Goal: Task Accomplishment & Management: Complete application form

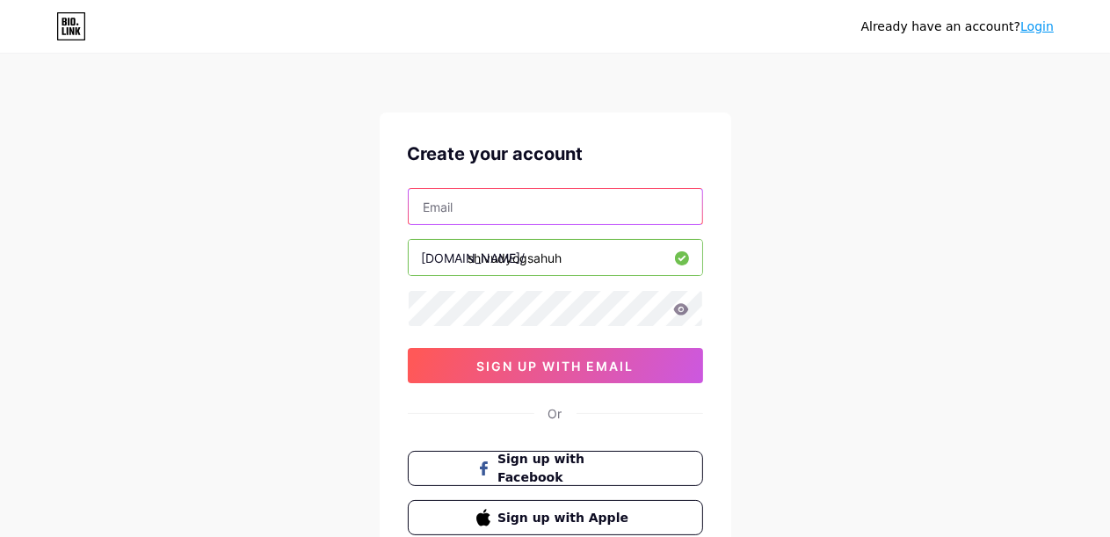
click at [491, 208] on input "text" at bounding box center [556, 206] width 294 height 35
type input "[EMAIL_ADDRESS][DOMAIN_NAME]"
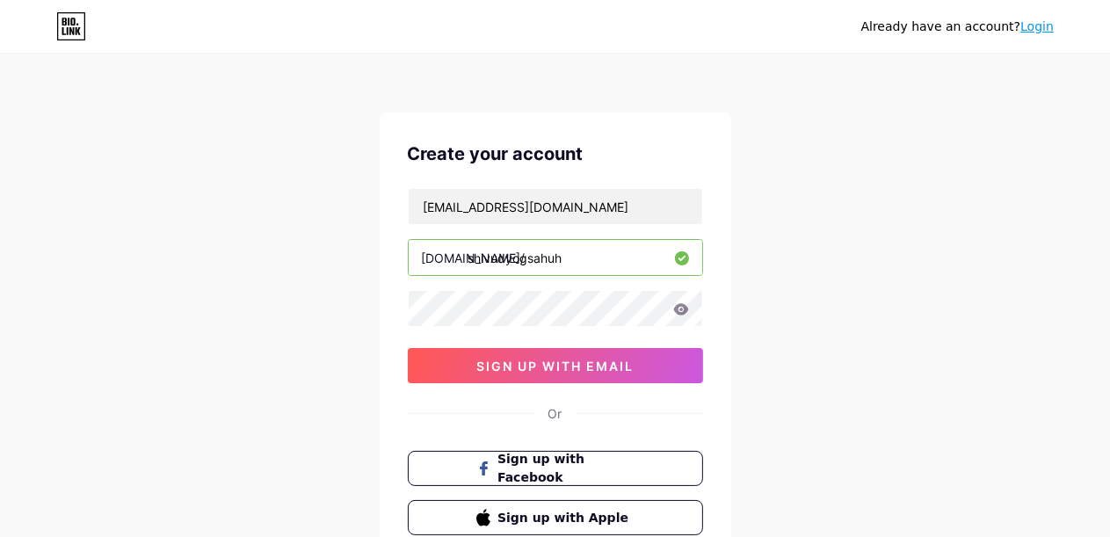
click at [573, 257] on input "shivudyogsahuh" at bounding box center [556, 257] width 294 height 35
type input "shivudyogsahuh888"
click at [116, 271] on div "Already have an account? Login Create your account [EMAIL_ADDRESS][DOMAIN_NAME]…" at bounding box center [555, 336] width 1110 height 672
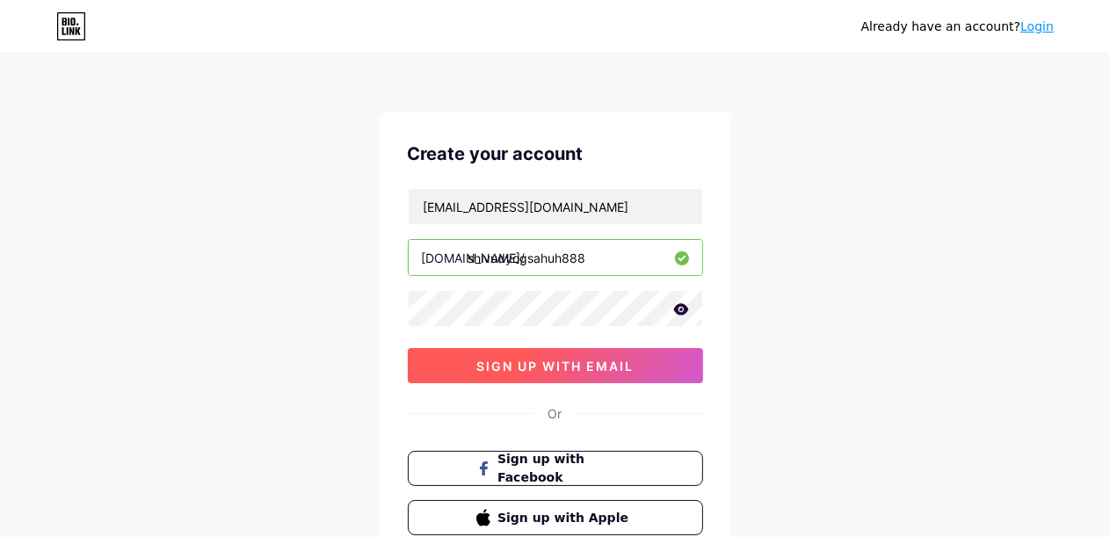
click at [528, 363] on span "sign up with email" at bounding box center [554, 366] width 157 height 15
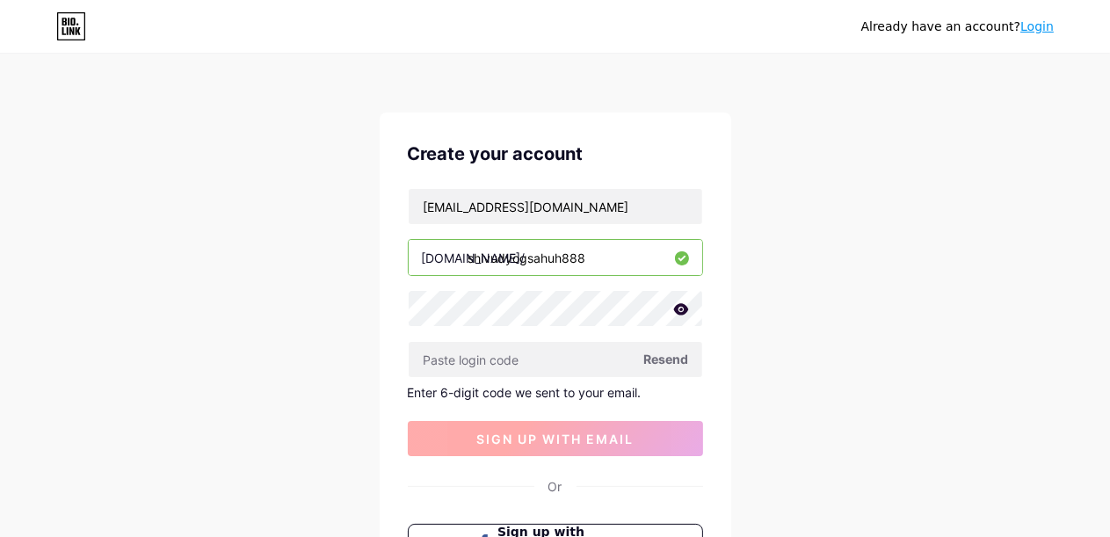
click at [528, 363] on input "text" at bounding box center [556, 359] width 294 height 35
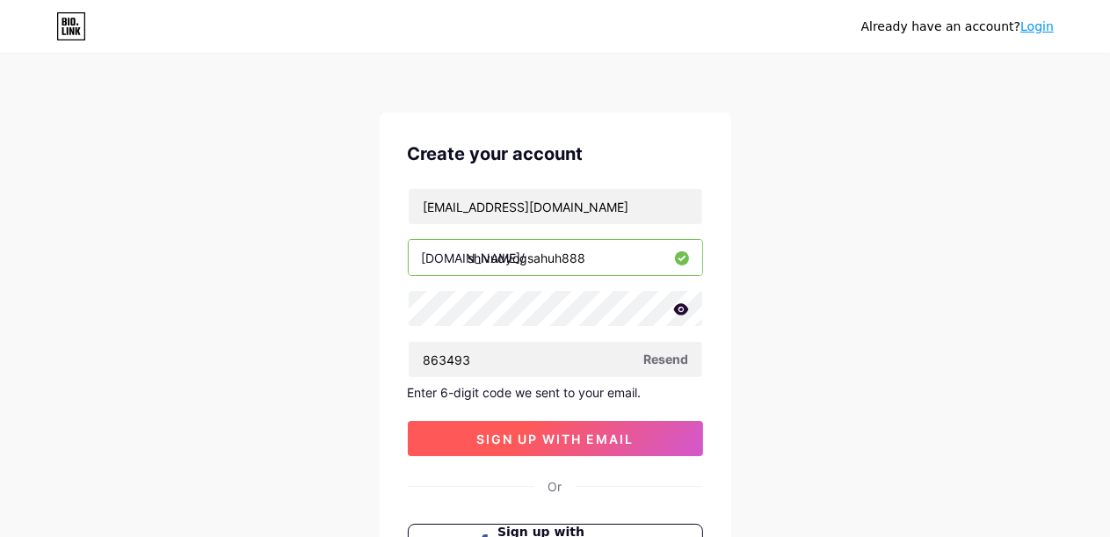
type input "863493"
click at [555, 440] on span "sign up with email" at bounding box center [554, 438] width 157 height 15
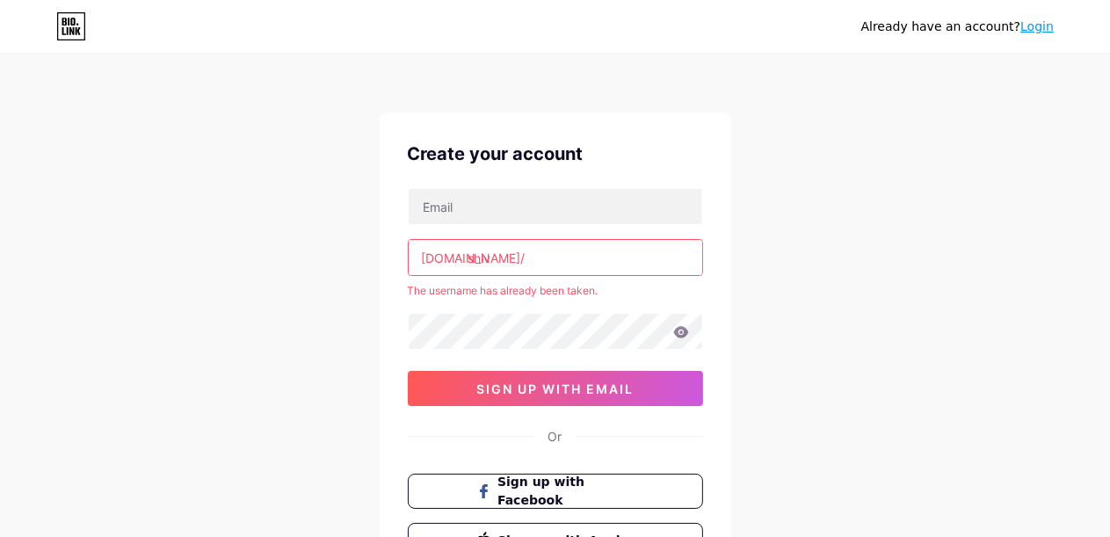
click at [521, 254] on input "shiv" at bounding box center [556, 257] width 294 height 35
type input "s"
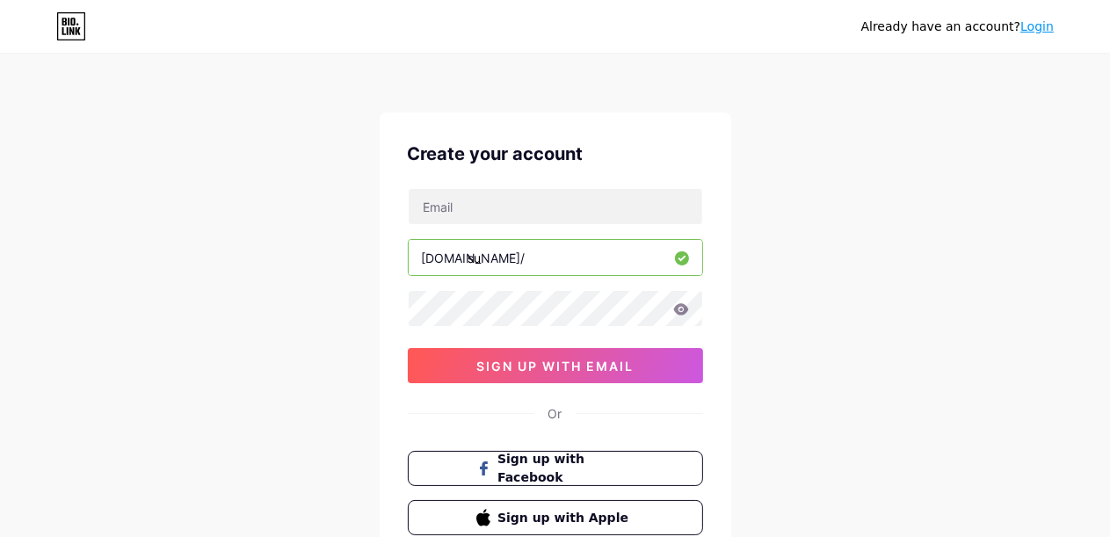
type input "s"
type input "mh16"
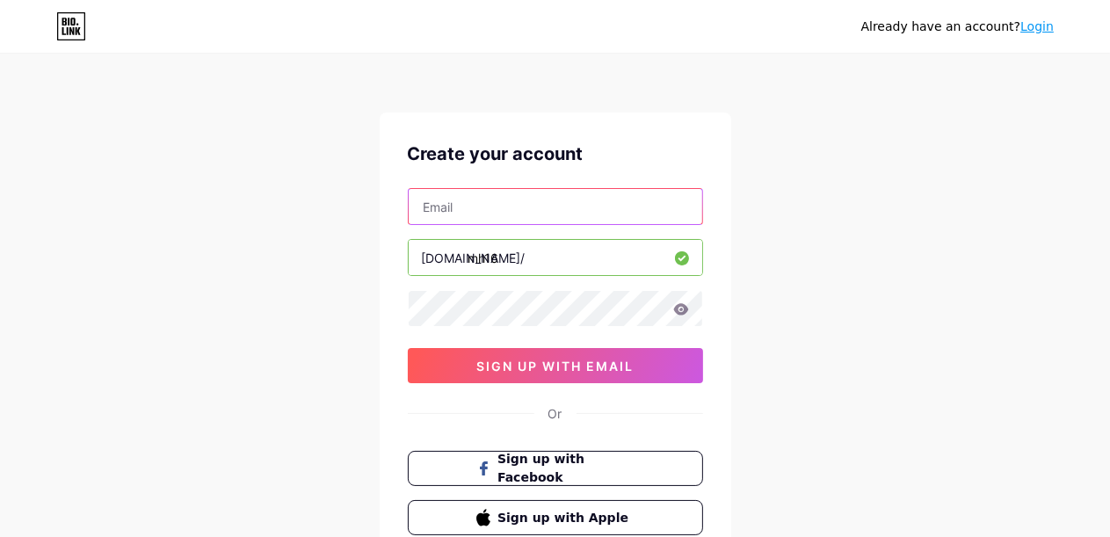
click at [551, 216] on input "text" at bounding box center [556, 206] width 294 height 35
type input "ksrbharat2024@gmail.com"
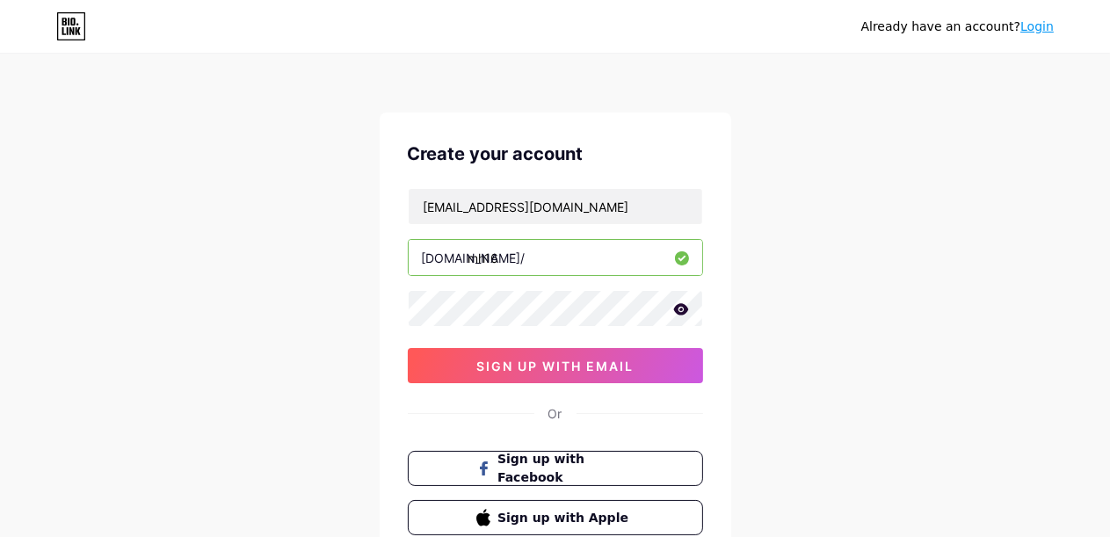
click at [353, 321] on div "Already have an account? Login Create your account ksrbharat2024@gmail.com bio.…" at bounding box center [555, 336] width 1110 height 672
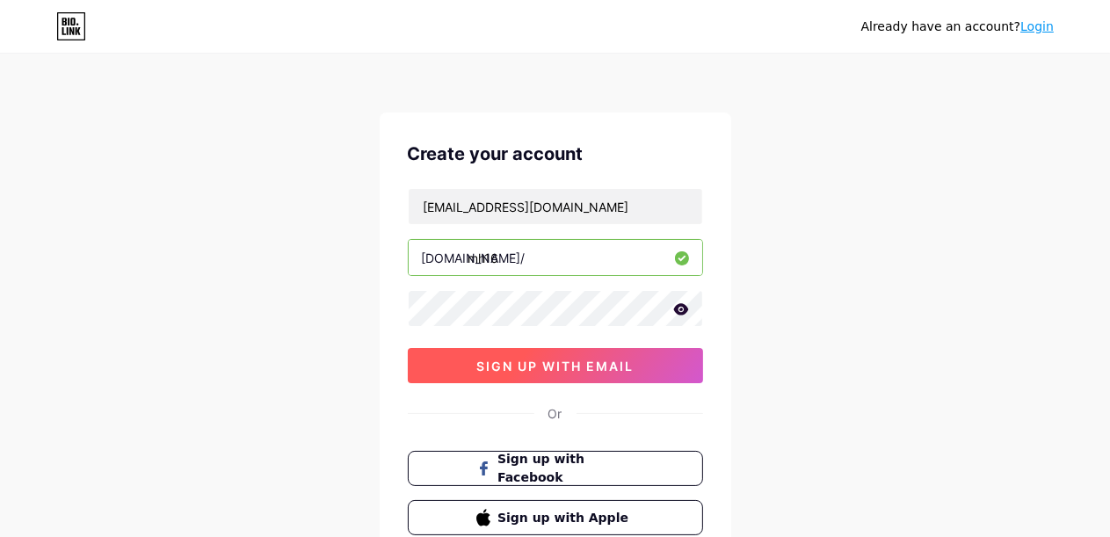
click at [524, 373] on button "sign up with email" at bounding box center [555, 365] width 295 height 35
